Goal: Information Seeking & Learning: Learn about a topic

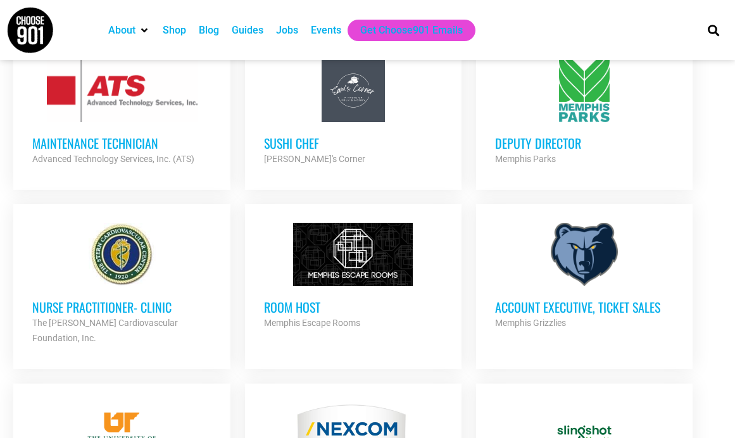
scroll to position [747, 0]
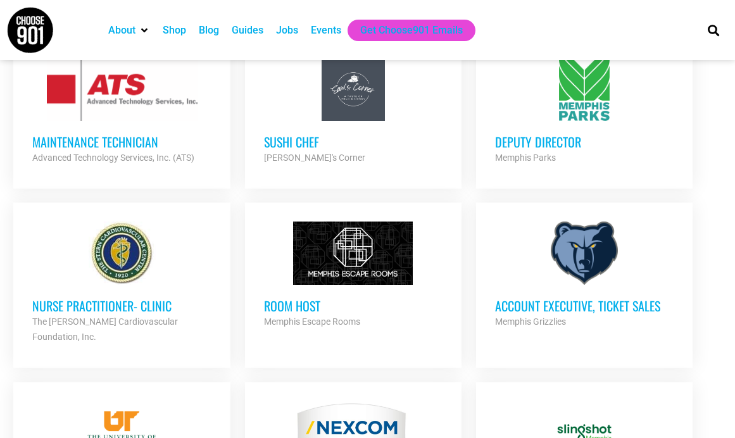
click at [552, 298] on h3 "Account Executive, Ticket Sales" at bounding box center [584, 306] width 179 height 16
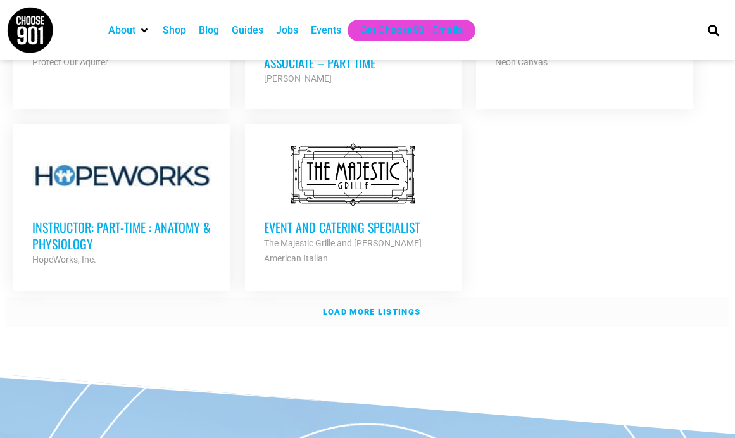
scroll to position [1549, 0]
click at [388, 306] on strong "Load more listings" at bounding box center [372, 310] width 98 height 9
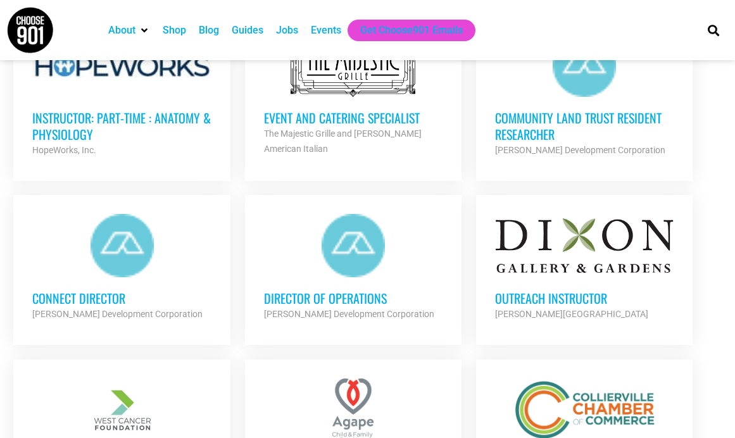
scroll to position [1663, 0]
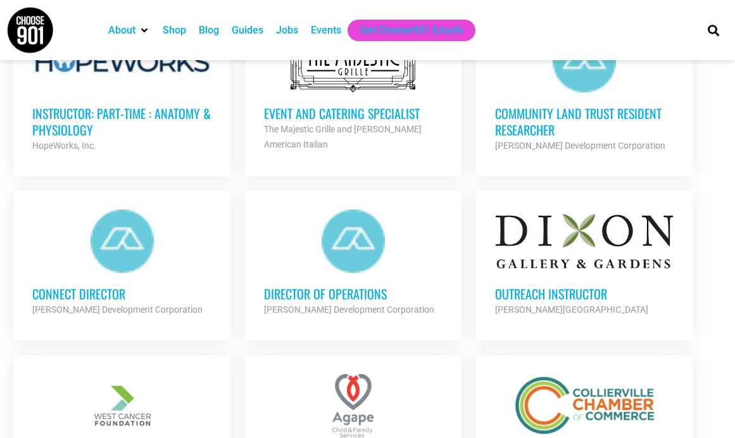
click at [514, 286] on h3 "Outreach Instructor" at bounding box center [584, 294] width 179 height 16
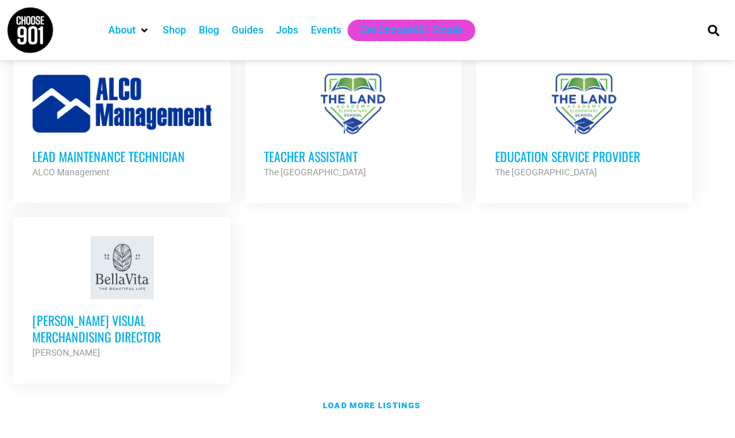
scroll to position [2722, 0]
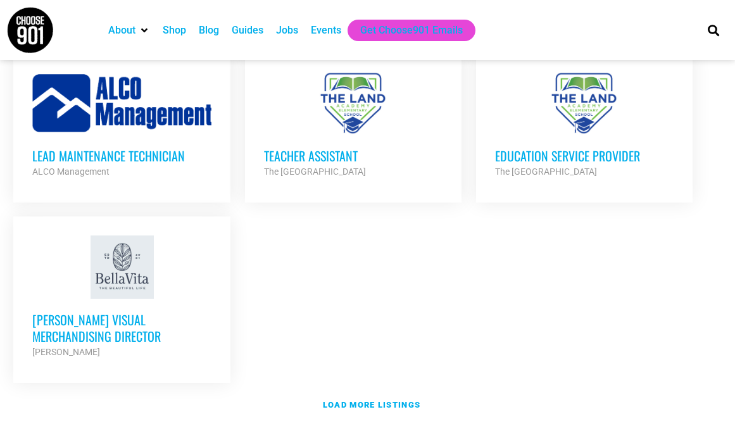
click at [166, 312] on h3 "[PERSON_NAME] Visual Merchandising Director" at bounding box center [121, 328] width 179 height 33
click at [121, 236] on div at bounding box center [121, 267] width 179 height 63
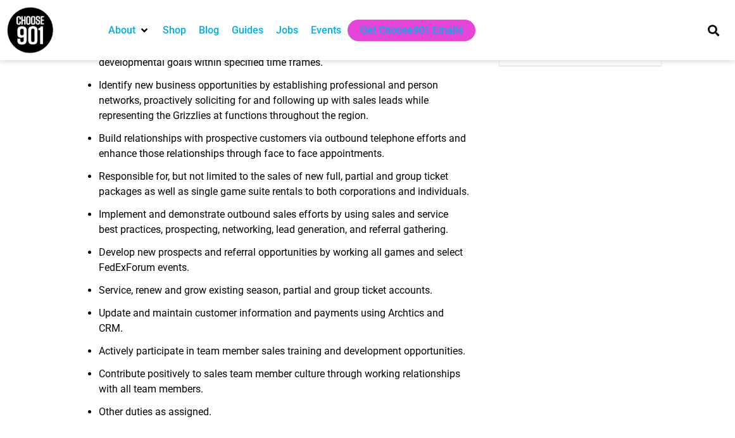
scroll to position [472, 0]
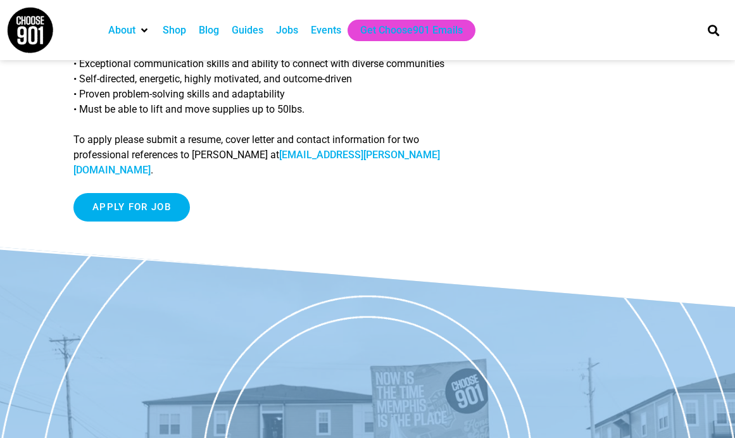
scroll to position [605, 0]
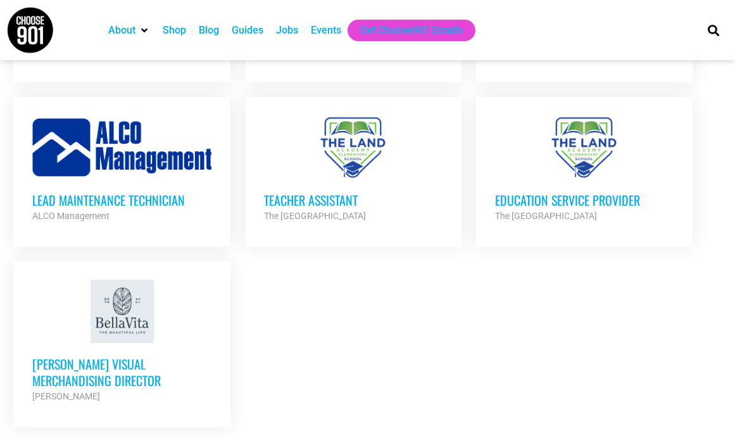
scroll to position [2841, 0]
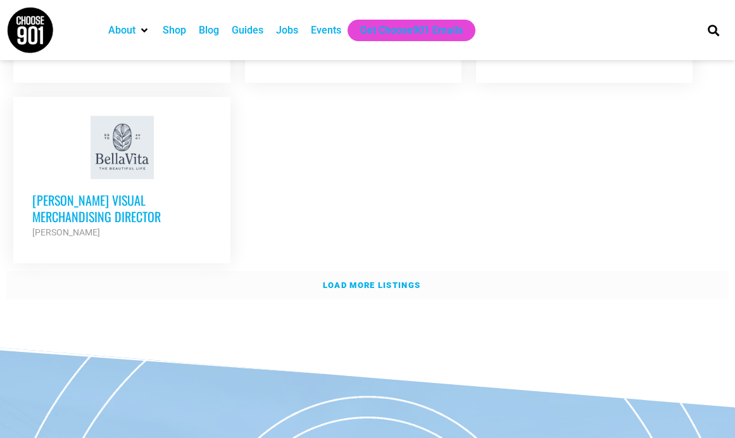
click at [334, 281] on strong "Load more listings" at bounding box center [372, 285] width 98 height 9
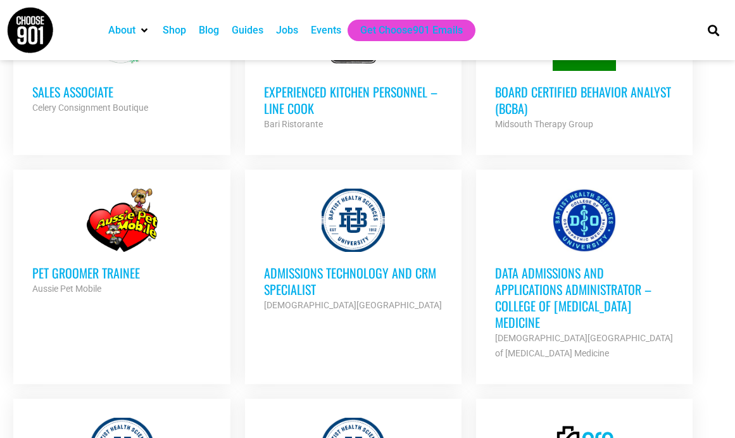
scroll to position [2081, 0]
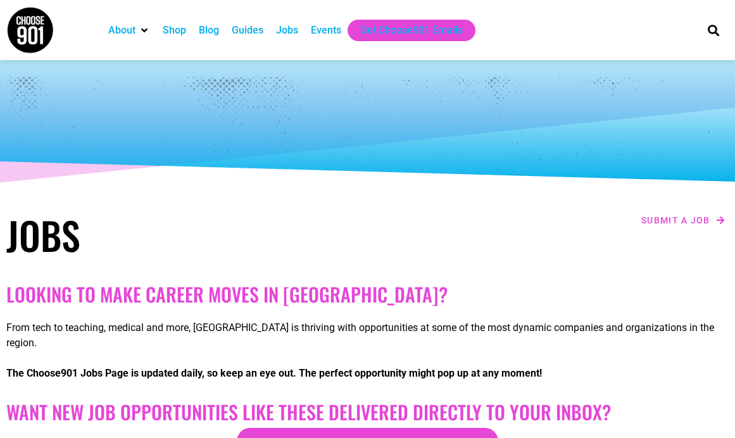
click at [289, 33] on div "Jobs" at bounding box center [287, 30] width 22 height 15
click at [23, 255] on h1 "Jobs" at bounding box center [183, 235] width 355 height 46
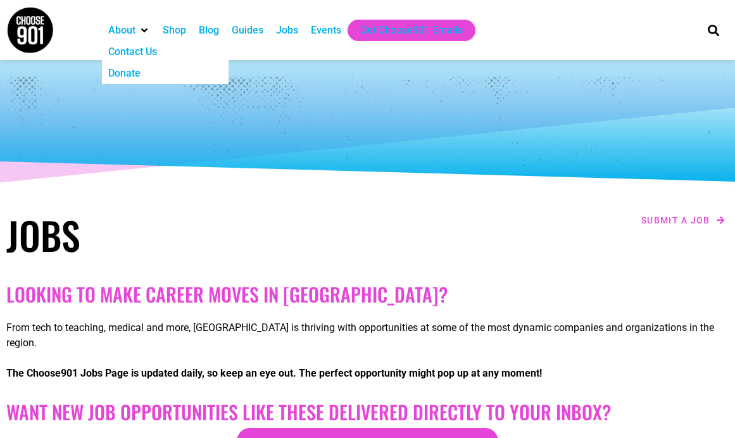
click at [134, 25] on div "About" at bounding box center [121, 30] width 27 height 15
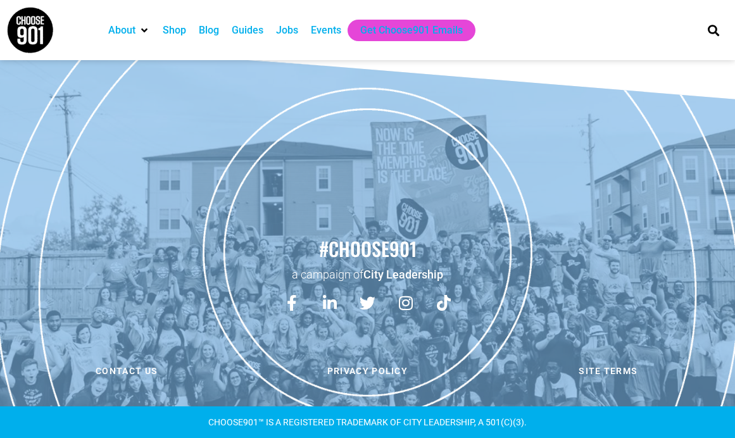
scroll to position [2235, 0]
